Goal: Task Accomplishment & Management: Complete application form

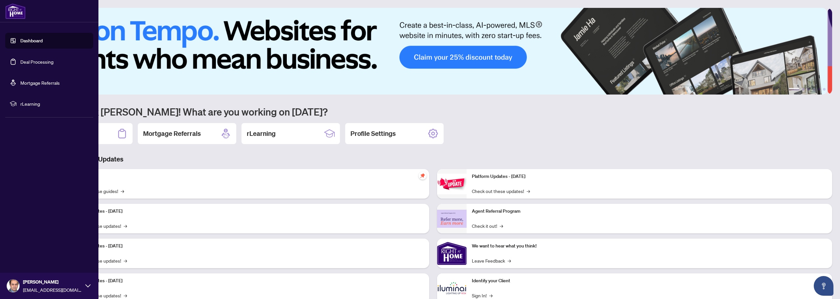
click at [28, 64] on link "Deal Processing" at bounding box center [36, 62] width 33 height 6
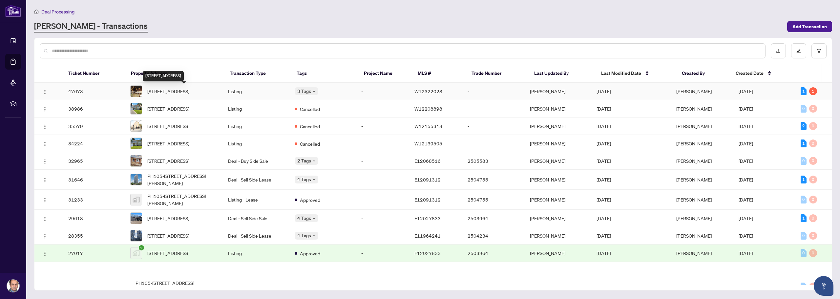
click at [182, 90] on span "[STREET_ADDRESS]" at bounding box center [168, 91] width 42 height 7
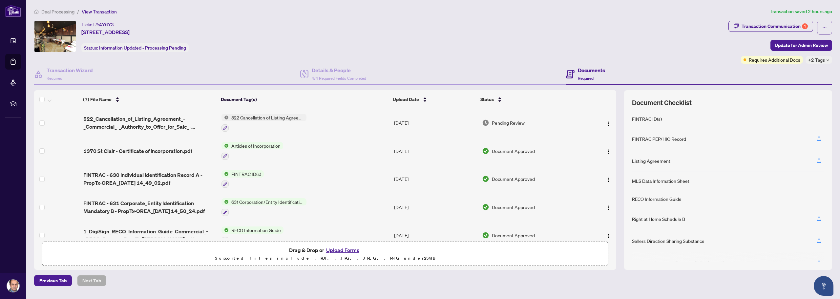
click at [351, 249] on button "Upload Forms" at bounding box center [342, 250] width 37 height 9
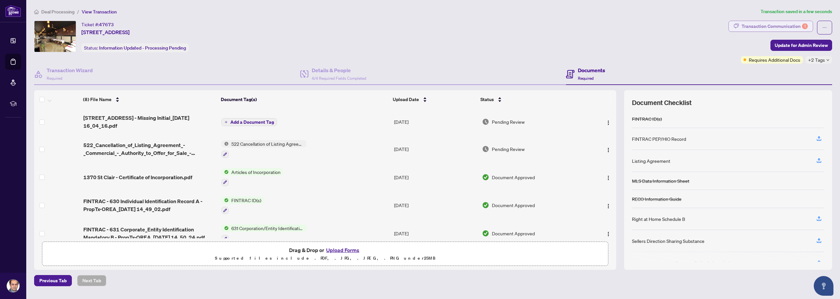
click at [779, 27] on div "Transaction Communication 1" at bounding box center [775, 26] width 66 height 11
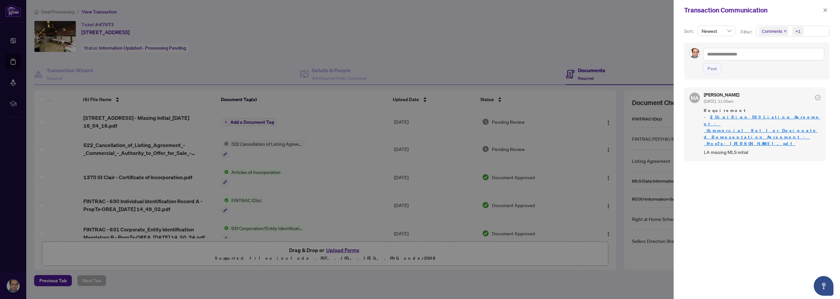
drag, startPoint x: 593, startPoint y: 53, endPoint x: 597, endPoint y: 52, distance: 3.4
click at [593, 53] on div at bounding box center [420, 149] width 840 height 299
click at [827, 11] on icon "close" at bounding box center [825, 10] width 5 height 5
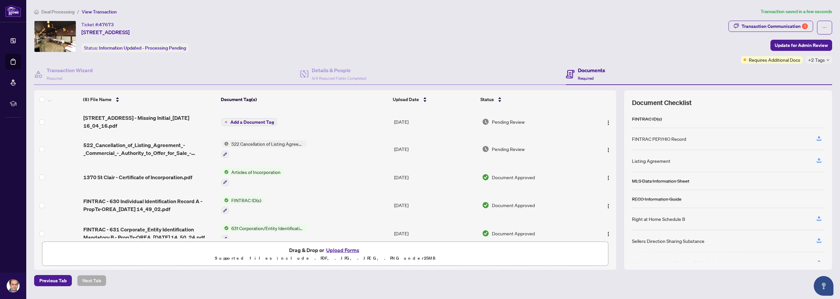
click at [259, 122] on span "Add a Document Tag" at bounding box center [252, 122] width 44 height 5
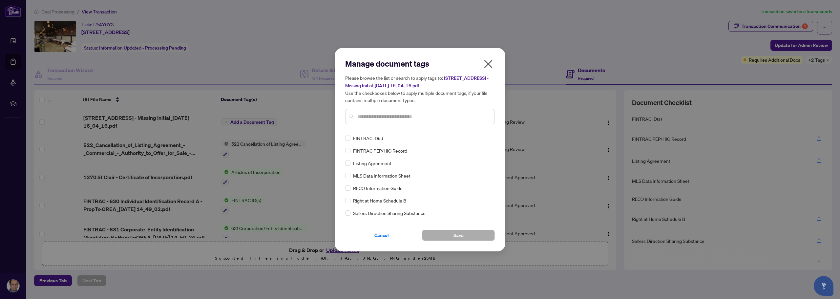
click at [396, 117] on input "text" at bounding box center [423, 116] width 132 height 7
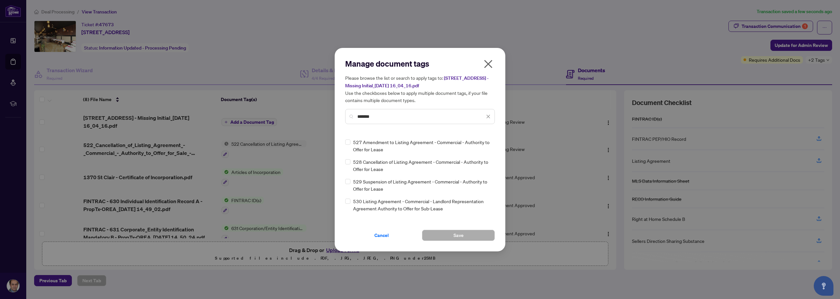
scroll to position [394, 0]
type input "*******"
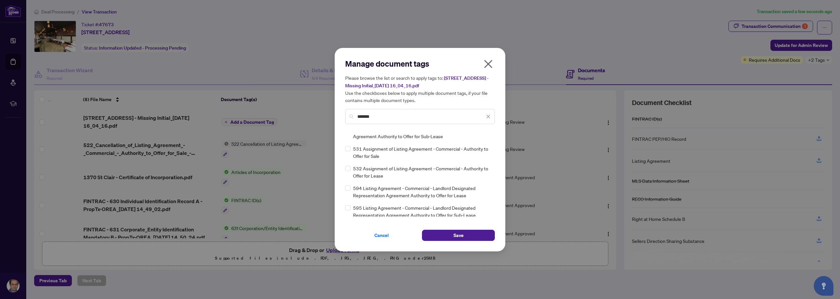
scroll to position [0, 0]
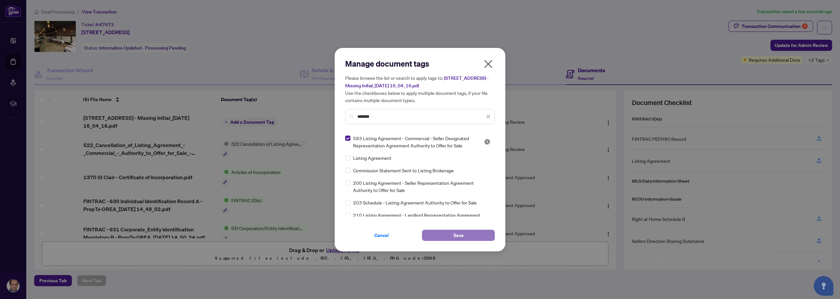
click at [463, 237] on span "Save" at bounding box center [459, 235] width 10 height 11
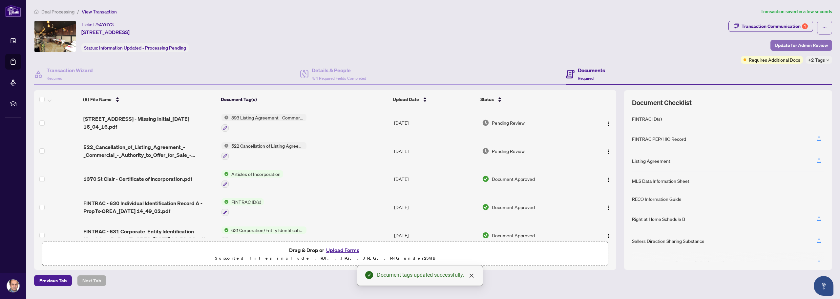
click at [809, 45] on span "Update for Admin Review" at bounding box center [801, 45] width 53 height 11
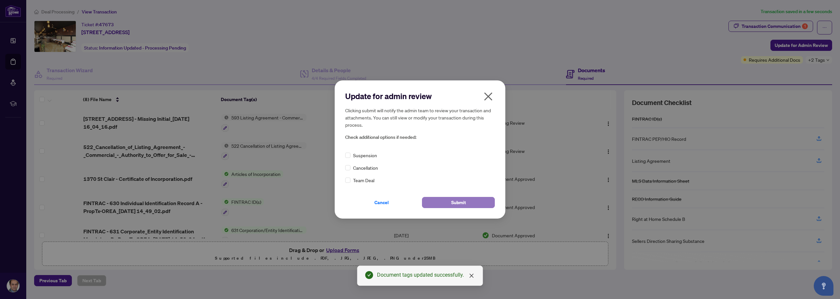
click at [463, 201] on span "Submit" at bounding box center [458, 202] width 15 height 11
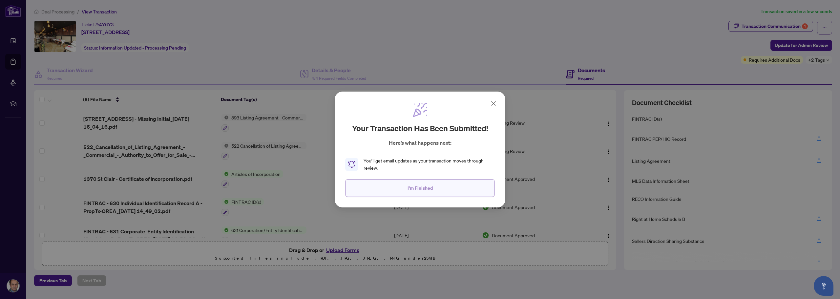
click at [422, 188] on span "I'm Finished" at bounding box center [420, 188] width 25 height 11
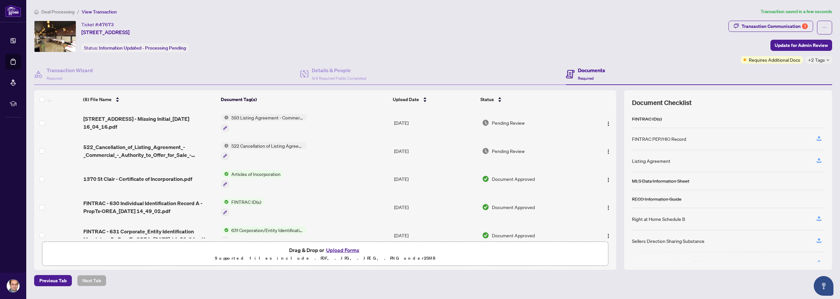
click at [468, 37] on div "Ticket #: 47673 [STREET_ADDRESS] Status: Information Updated - Processing Pendi…" at bounding box center [380, 37] width 692 height 32
click at [373, 33] on div "Ticket #: 47673 [STREET_ADDRESS] Status: Information Updated - Processing Pendi…" at bounding box center [380, 37] width 692 height 32
drag, startPoint x: 390, startPoint y: 28, endPoint x: 397, endPoint y: 25, distance: 7.8
click at [392, 27] on div "Ticket #: 47673 [STREET_ADDRESS] Status: Information Updated - Processing Pendi…" at bounding box center [380, 37] width 692 height 32
drag, startPoint x: 397, startPoint y: 25, endPoint x: 434, endPoint y: 15, distance: 37.9
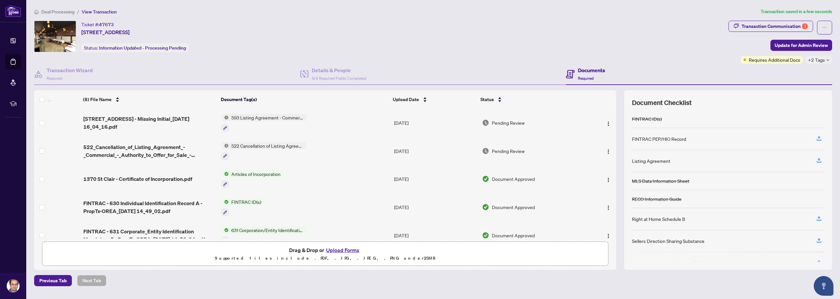
click at [401, 23] on div "Ticket #: 47673 [STREET_ADDRESS] Status: Information Updated - Processing Pendi…" at bounding box center [380, 37] width 692 height 32
